Goal: Information Seeking & Learning: Learn about a topic

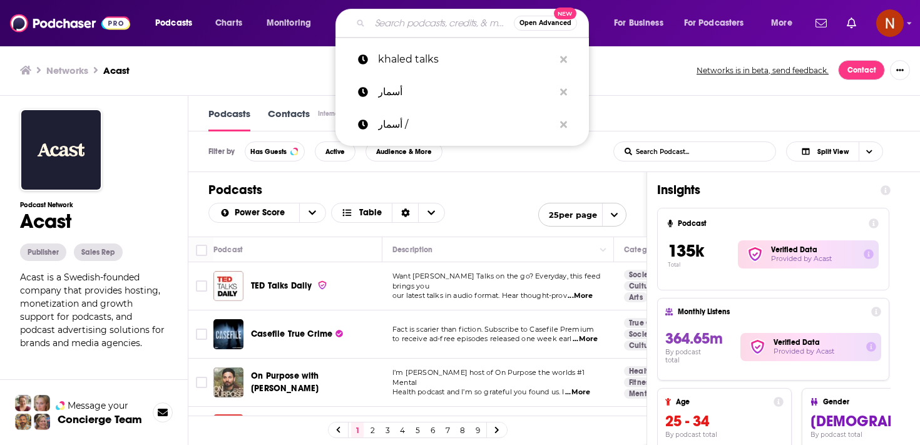
click at [388, 21] on input "Search podcasts, credits, & more..." at bounding box center [442, 23] width 144 height 20
paste input "شي حبق"
type input "شي حبق"
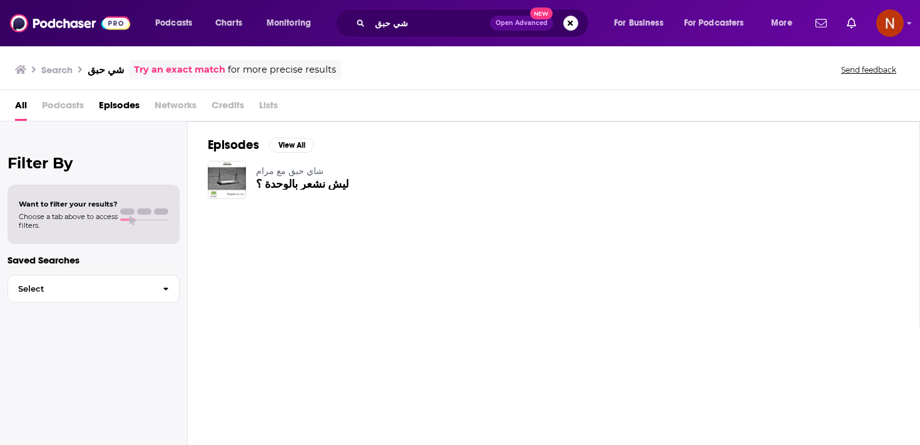
click at [277, 181] on span "ليش نشعر بالوحدة ؟" at bounding box center [302, 184] width 93 height 11
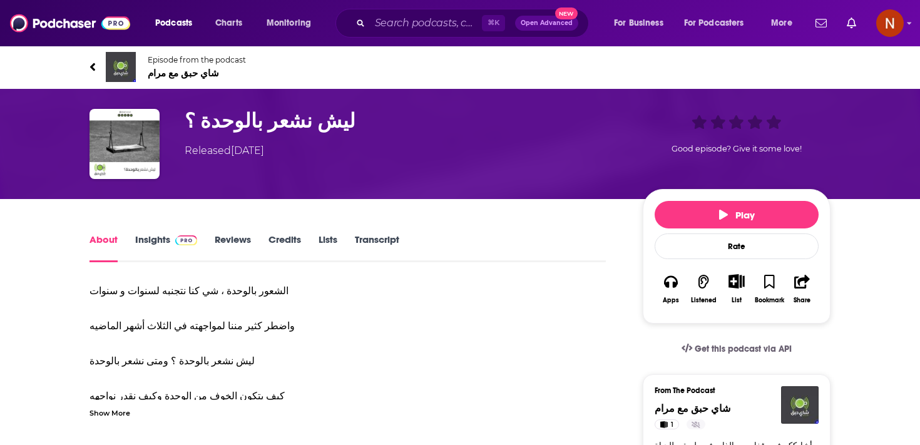
click at [251, 117] on h1 "ليش نشعر بالوحدة ؟" at bounding box center [404, 121] width 438 height 24
click at [186, 73] on span "شاي حبق مع مرام" at bounding box center [197, 73] width 98 height 12
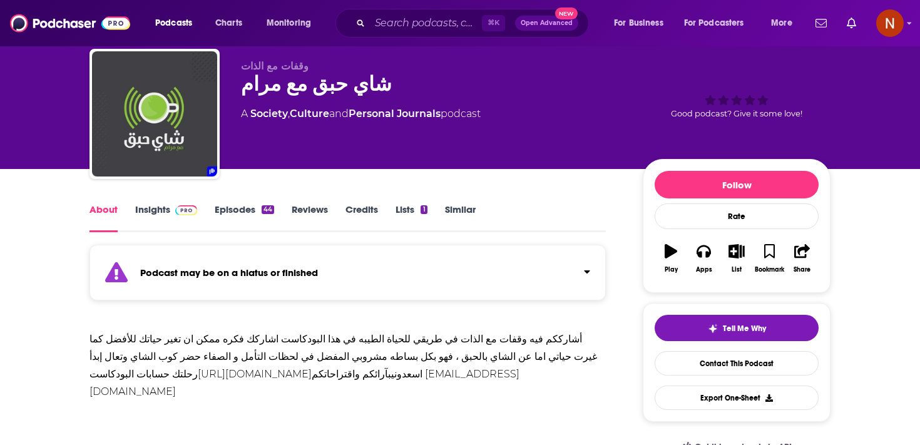
scroll to position [39, 0]
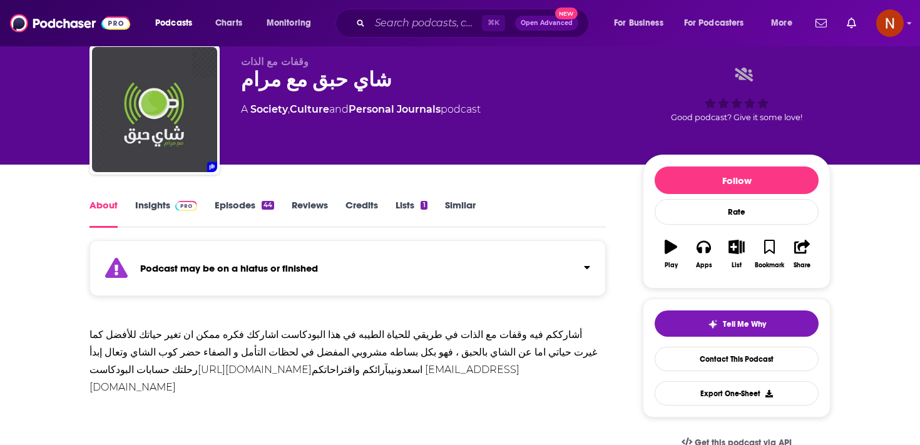
click at [295, 281] on div "Podcast may be on a hiatus or finished" at bounding box center [347, 268] width 516 height 56
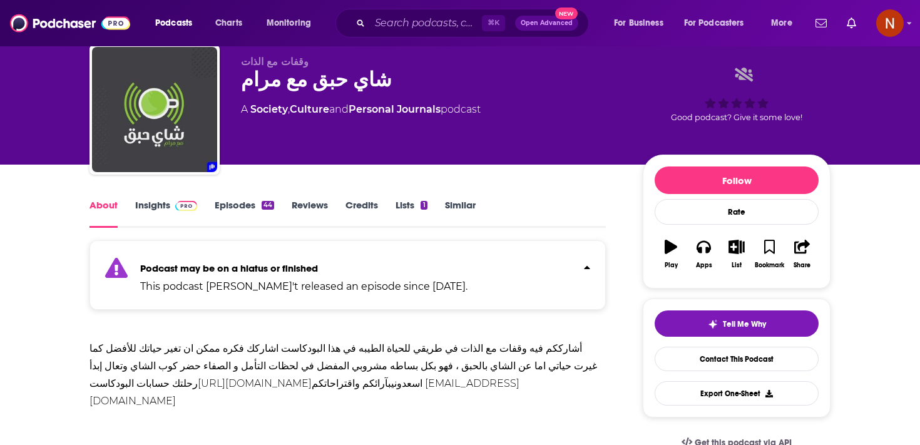
click at [248, 209] on link "Episodes 44" at bounding box center [244, 213] width 59 height 29
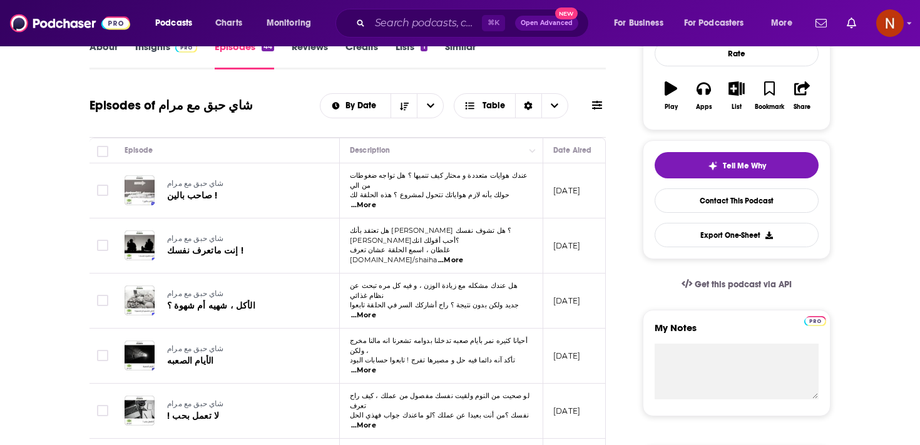
scroll to position [205, 0]
